Goal: Obtain resource: Download file/media

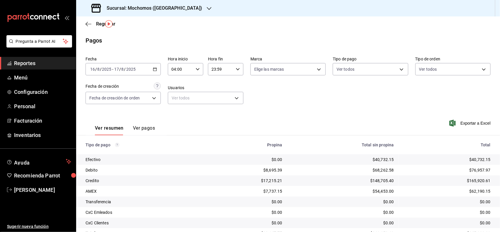
scroll to position [16, 0]
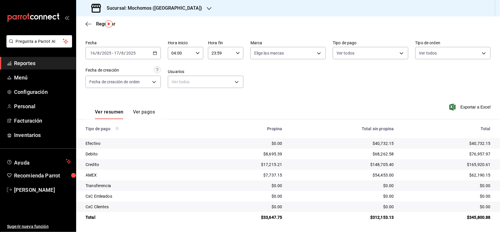
click at [44, 66] on span "Reportes" at bounding box center [42, 63] width 57 height 8
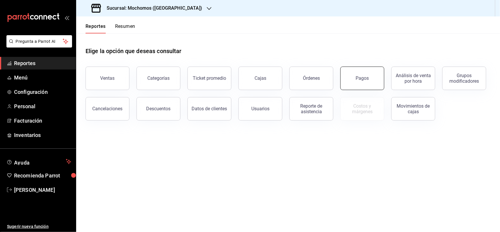
click at [357, 82] on button "Pagos" at bounding box center [363, 78] width 44 height 23
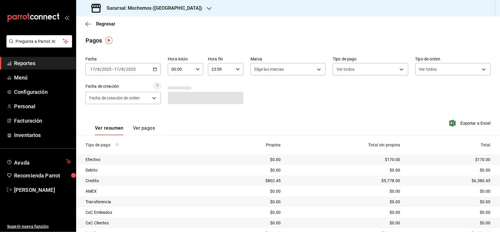
click at [153, 70] on \(Stroke\) "button" at bounding box center [155, 69] width 4 height 3
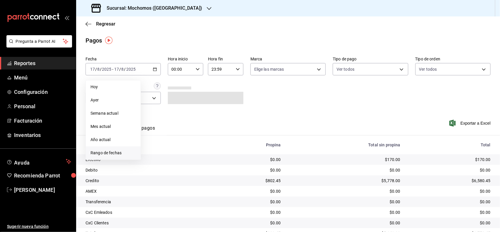
click at [134, 153] on span "Rango de fechas" at bounding box center [113, 153] width 45 height 6
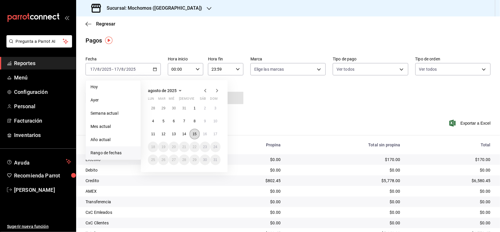
click at [197, 134] on button "15" at bounding box center [195, 134] width 10 height 11
click at [208, 134] on button "16" at bounding box center [205, 134] width 10 height 11
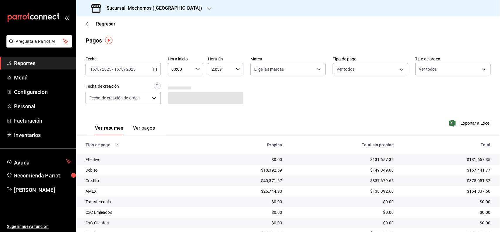
click at [197, 71] on icon "button" at bounding box center [198, 69] width 4 height 4
click at [175, 106] on button "04" at bounding box center [175, 104] width 15 height 12
click at [331, 106] on div at bounding box center [250, 116] width 500 height 232
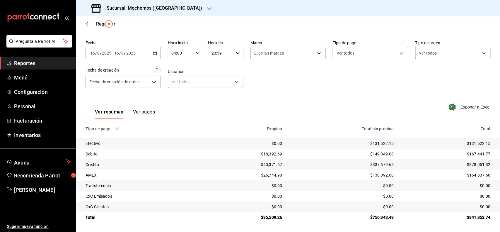
click at [154, 52] on icon "button" at bounding box center [155, 53] width 4 height 4
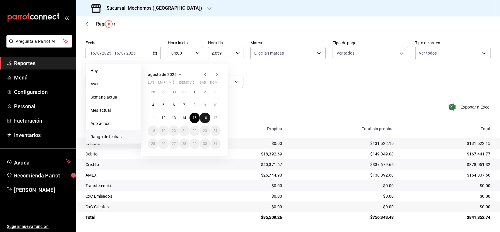
click at [207, 116] on abbr "16" at bounding box center [205, 118] width 4 height 4
click at [218, 115] on button "17" at bounding box center [215, 118] width 10 height 11
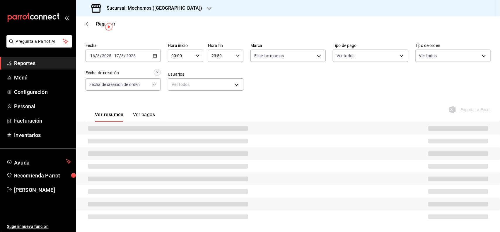
scroll to position [16, 0]
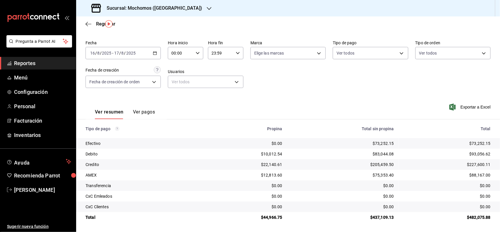
click at [193, 55] on div "00:00 Hora inicio" at bounding box center [185, 53] width 35 height 12
click at [174, 86] on span "04" at bounding box center [176, 87] width 8 height 5
type input "04:00"
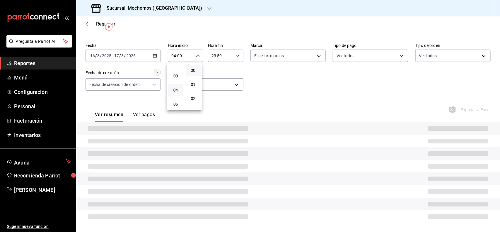
scroll to position [16, 0]
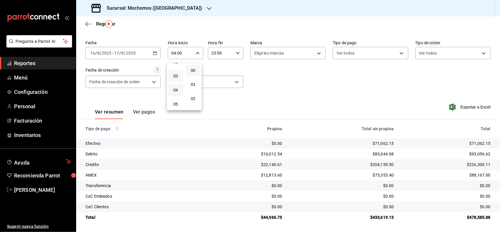
click at [179, 78] on button "03" at bounding box center [175, 76] width 15 height 12
type input "03:00"
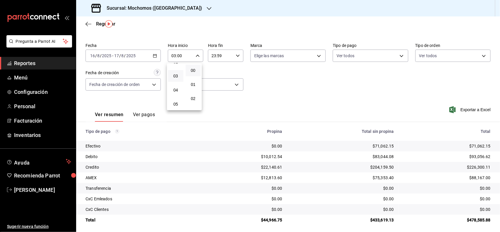
scroll to position [16, 0]
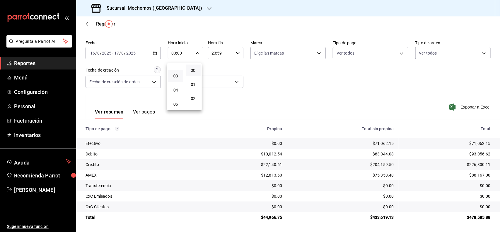
click at [34, 60] on div at bounding box center [250, 116] width 500 height 232
click at [155, 51] on icon "button" at bounding box center [155, 53] width 4 height 4
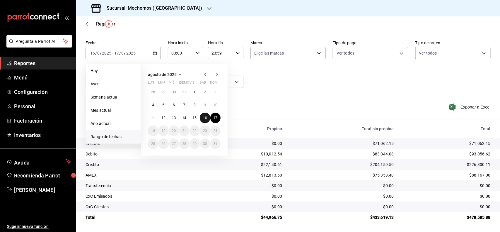
click at [203, 117] on abbr "16" at bounding box center [205, 118] width 4 height 4
click at [215, 117] on abbr "17" at bounding box center [216, 118] width 4 height 4
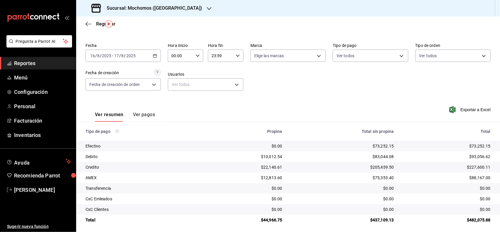
click at [194, 58] on div "00:00 Hora inicio" at bounding box center [185, 56] width 35 height 12
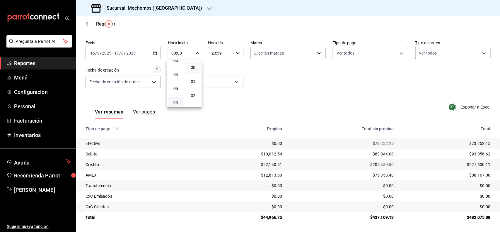
scroll to position [37, 0]
click at [175, 85] on span "04" at bounding box center [176, 87] width 8 height 5
type input "04:00"
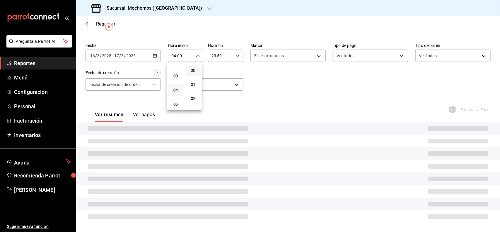
scroll to position [16, 0]
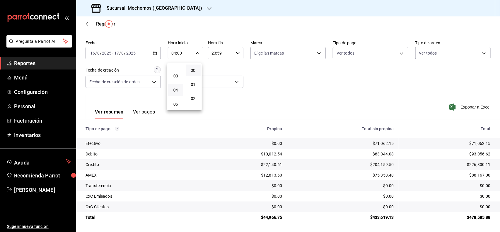
click at [235, 56] on div at bounding box center [250, 116] width 500 height 232
click at [236, 53] on icon "button" at bounding box center [238, 53] width 4 height 4
click at [216, 92] on button "04" at bounding box center [215, 97] width 15 height 12
type input "04:59"
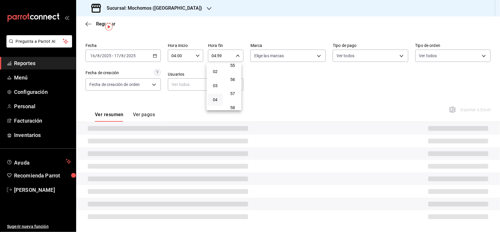
click at [272, 61] on div at bounding box center [250, 116] width 500 height 232
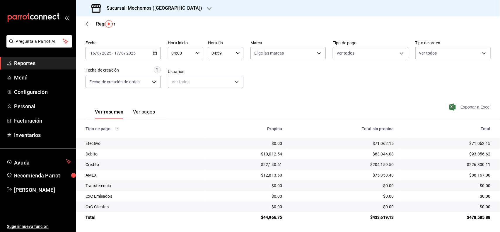
drag, startPoint x: 461, startPoint y: 103, endPoint x: 455, endPoint y: 106, distance: 6.9
click at [461, 103] on div "Exportar a Excel" at bounding box center [450, 107] width 81 height 24
click at [453, 106] on span "Exportar a Excel" at bounding box center [471, 106] width 40 height 7
click at [20, 65] on span "Reportes" at bounding box center [42, 63] width 57 height 8
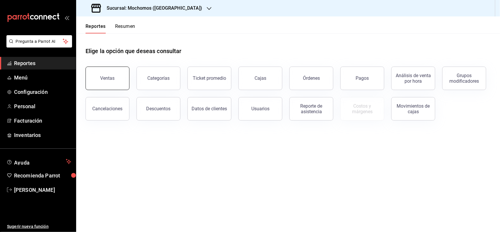
click at [106, 84] on button "Ventas" at bounding box center [108, 78] width 44 height 23
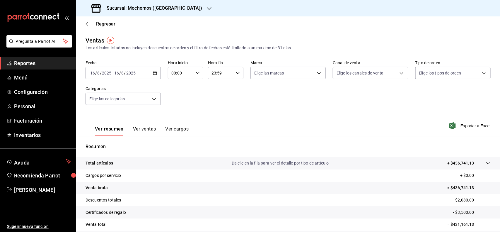
click at [157, 75] on div "[DATE] [DATE] - [DATE] [DATE]" at bounding box center [123, 73] width 75 height 12
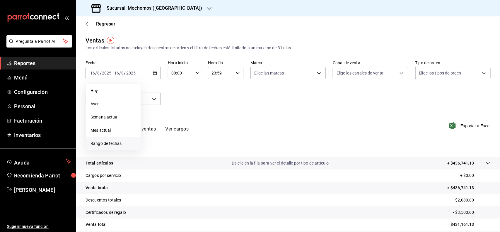
click at [102, 138] on li "Rango de fechas" at bounding box center [113, 143] width 55 height 13
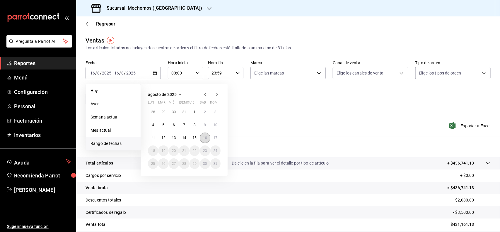
click at [202, 139] on button "16" at bounding box center [205, 137] width 10 height 11
click at [220, 138] on button "17" at bounding box center [215, 137] width 10 height 11
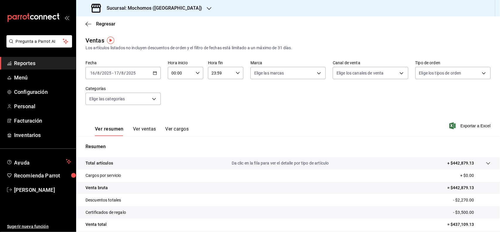
click at [193, 67] on div "00:00 Hora inicio" at bounding box center [185, 73] width 35 height 12
click at [176, 102] on button "04" at bounding box center [175, 108] width 15 height 12
type input "04:00"
click at [231, 74] on div at bounding box center [250, 116] width 500 height 232
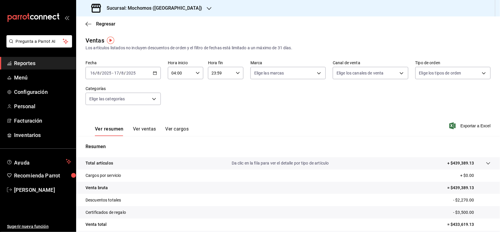
click at [237, 73] on icon "button" at bounding box center [238, 73] width 4 height 4
click at [217, 119] on button "04" at bounding box center [215, 117] width 15 height 12
type input "04:59"
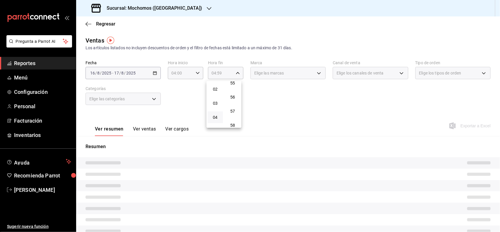
click at [258, 95] on div at bounding box center [250, 116] width 500 height 232
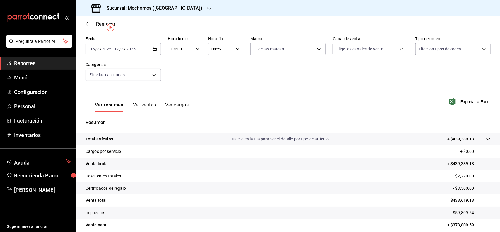
scroll to position [49, 0]
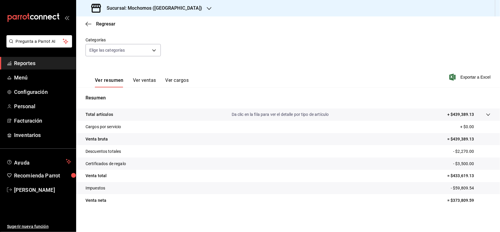
click at [450, 78] on icon "button" at bounding box center [453, 77] width 6 height 7
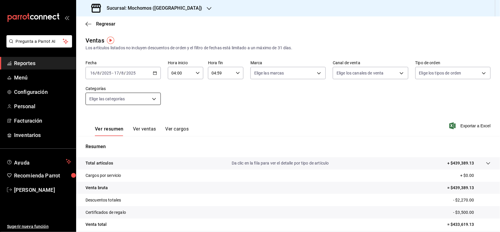
click at [148, 102] on body "Pregunta a Parrot AI Reportes Menú Configuración Personal Facturación Inventari…" at bounding box center [250, 116] width 500 height 232
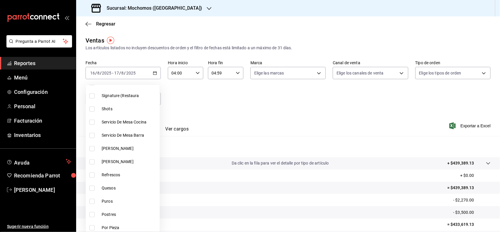
scroll to position [330, 0]
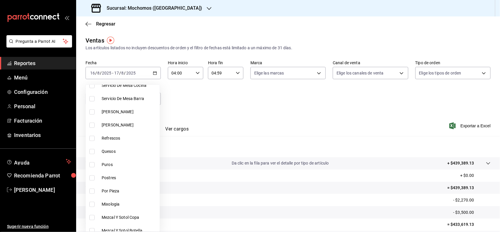
drag, startPoint x: 119, startPoint y: 151, endPoint x: 122, endPoint y: 167, distance: 16.5
click at [119, 151] on span "Quesos" at bounding box center [130, 151] width 56 height 6
type input "11976785-86d8-41ba-9aa7-4084a17ce549"
checkbox input "true"
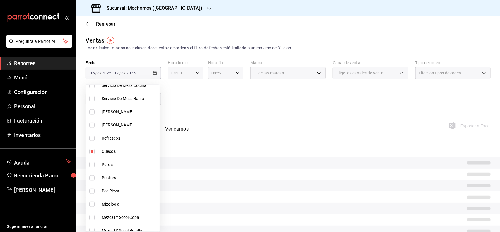
click at [117, 181] on li "Postres" at bounding box center [123, 177] width 74 height 13
type input "11976785-86d8-41ba-9aa7-4084a17ce549,605121e7-d6d7-43b3-809b-609289fe2eb1"
checkbox input "true"
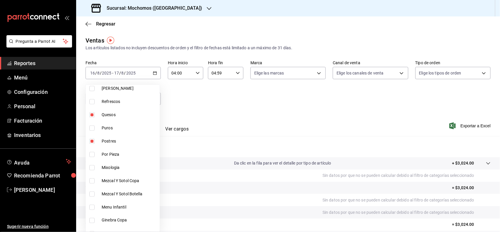
scroll to position [476, 0]
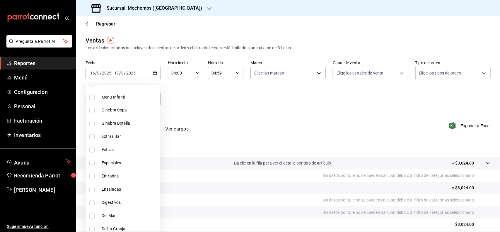
click at [120, 173] on span "Entradas" at bounding box center [130, 176] width 56 height 6
type input "11976785-86d8-41ba-9aa7-4084a17ce549,605121e7-d6d7-43b3-809b-609289fe2eb1,51730…"
checkbox input "true"
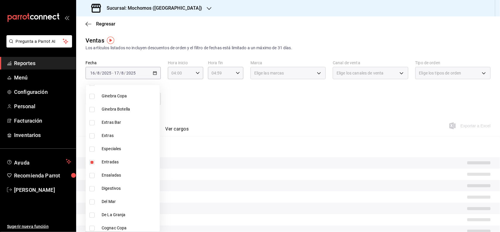
scroll to position [513, 0]
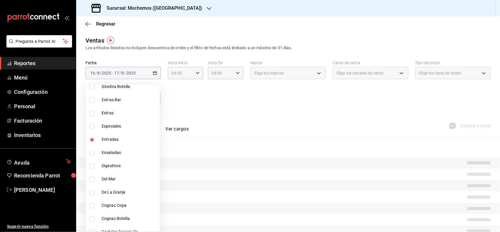
click at [117, 150] on span "Ensaladas" at bounding box center [130, 153] width 56 height 6
type input "11976785-86d8-41ba-9aa7-4084a17ce549,605121e7-d6d7-43b3-809b-609289fe2eb1,51730…"
checkbox input "true"
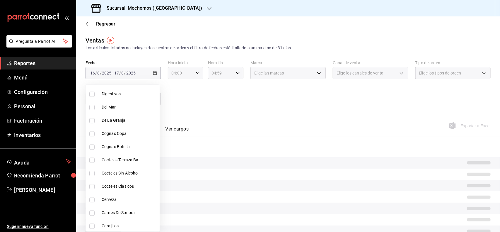
scroll to position [586, 0]
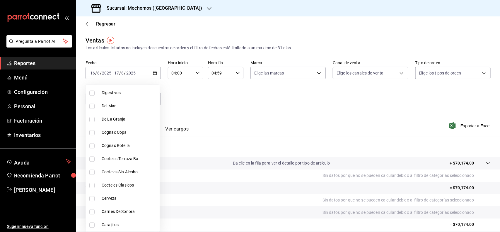
click at [118, 208] on span "Carnes De Sonora" at bounding box center [130, 211] width 56 height 6
type input "11976785-86d8-41ba-9aa7-4084a17ce549,605121e7-d6d7-43b3-809b-609289fe2eb1,51730…"
checkbox input "true"
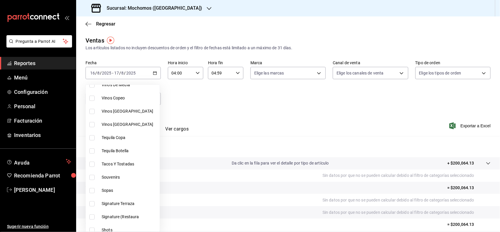
scroll to position [151, 0]
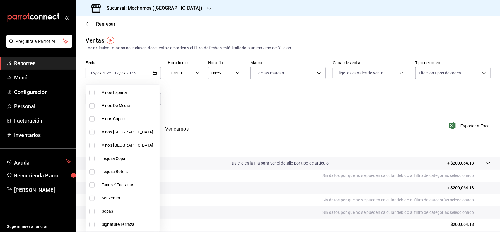
click at [116, 188] on li "Tacos Y Tostadas" at bounding box center [123, 184] width 74 height 13
type input "11976785-86d8-41ba-9aa7-4084a17ce549,605121e7-d6d7-43b3-809b-609289fe2eb1,51730…"
checkbox input "true"
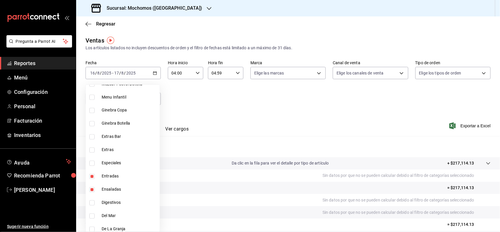
scroll to position [549, 0]
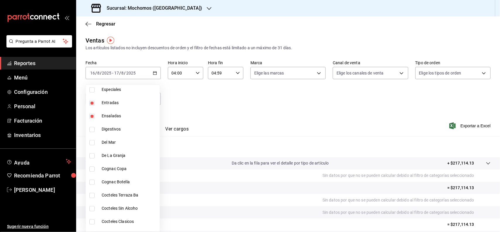
click at [263, 109] on div at bounding box center [250, 116] width 500 height 232
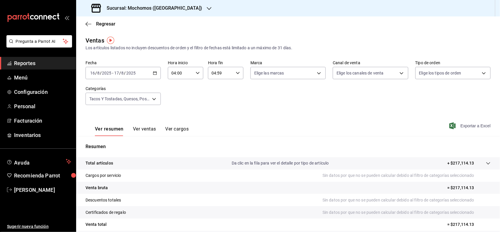
click at [453, 128] on span "Exportar a Excel" at bounding box center [471, 125] width 40 height 7
click at [23, 67] on link "Reportes" at bounding box center [38, 63] width 76 height 13
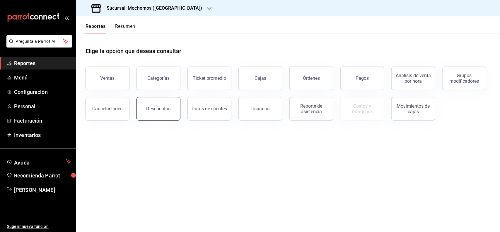
click at [147, 119] on div "Descuentos" at bounding box center [155, 105] width 51 height 30
click at [174, 112] on button "Descuentos" at bounding box center [159, 108] width 44 height 23
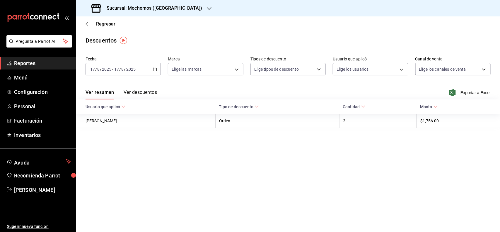
click at [158, 66] on div "[DATE] [DATE] - [DATE] [DATE]" at bounding box center [123, 69] width 75 height 12
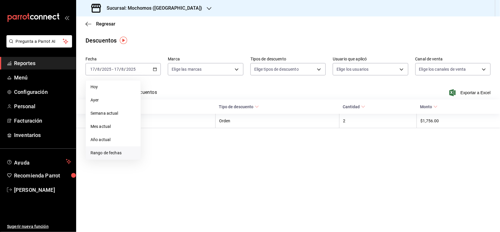
click at [132, 156] on li "Rango de fechas" at bounding box center [113, 152] width 55 height 13
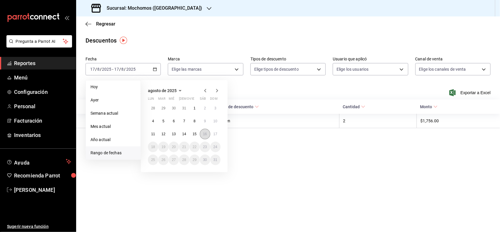
click at [210, 131] on button "16" at bounding box center [205, 134] width 10 height 11
click at [214, 132] on abbr "17" at bounding box center [216, 134] width 4 height 4
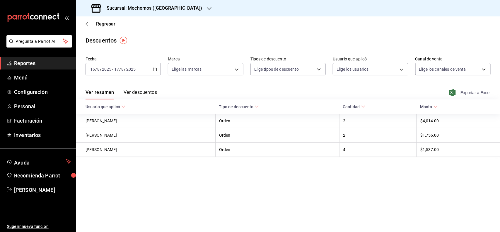
click at [450, 89] on icon "button" at bounding box center [453, 92] width 6 height 7
